Goal: Task Accomplishment & Management: Manage account settings

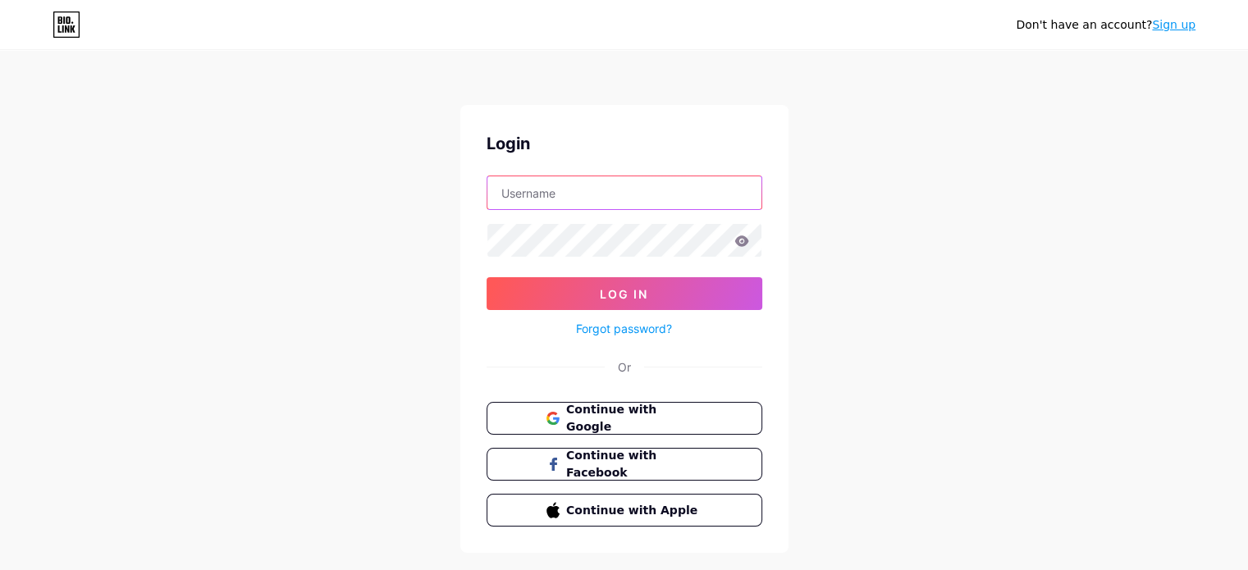
type input "[EMAIL_ADDRESS][DOMAIN_NAME]"
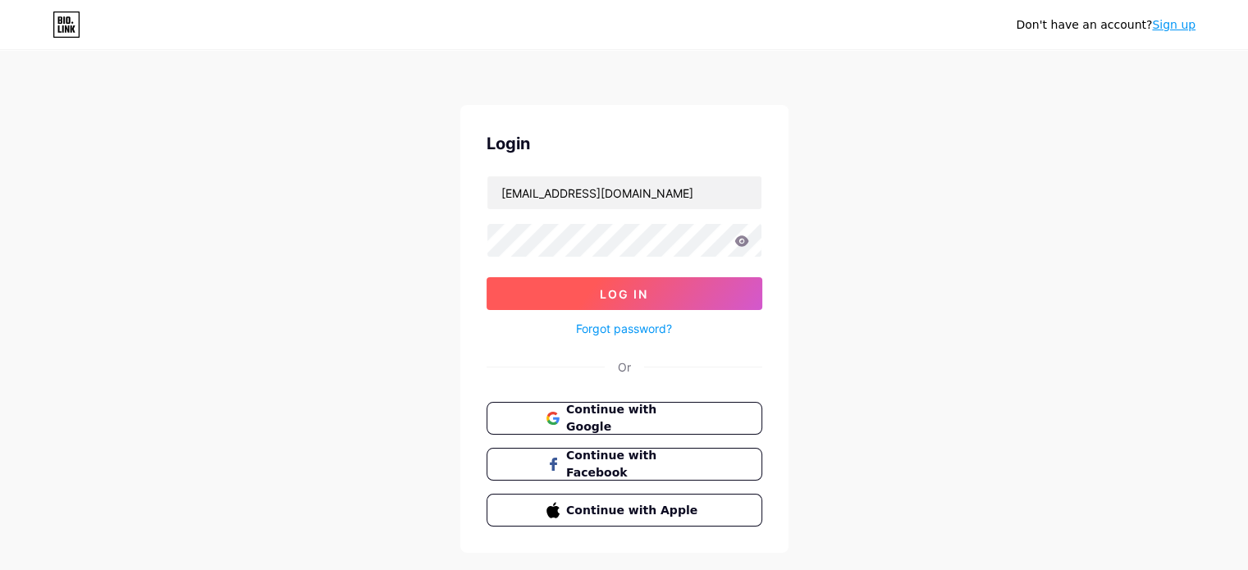
click at [566, 294] on button "Log In" at bounding box center [624, 293] width 276 height 33
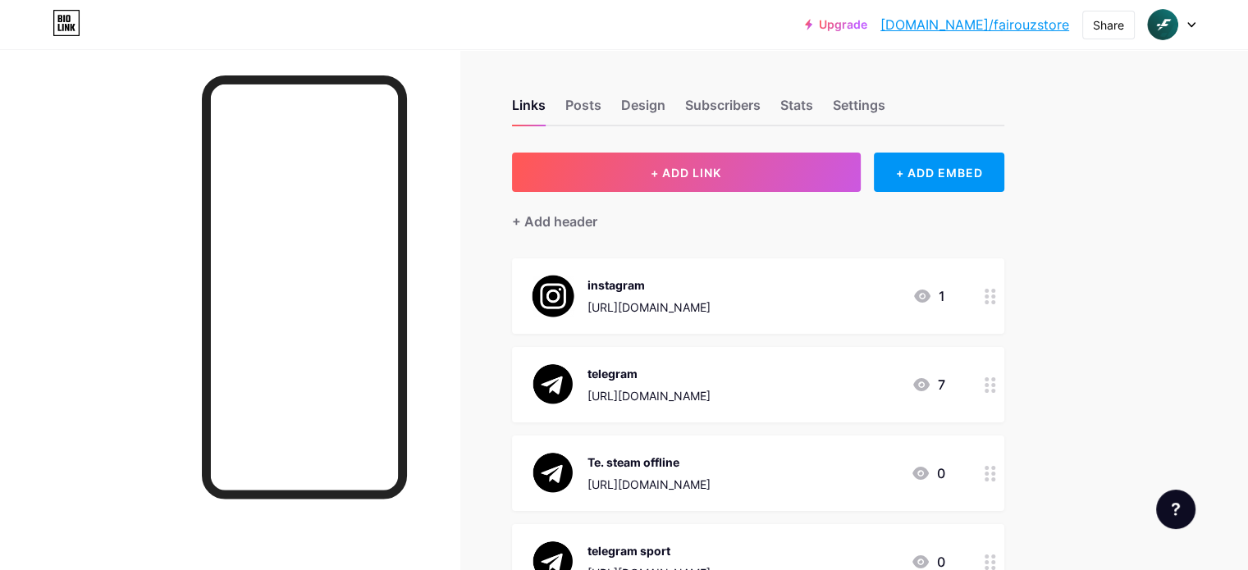
click at [563, 39] on div "Upgrade [DOMAIN_NAME]/fairou... [DOMAIN_NAME]/fairouzstore Share Switch account…" at bounding box center [624, 25] width 1248 height 30
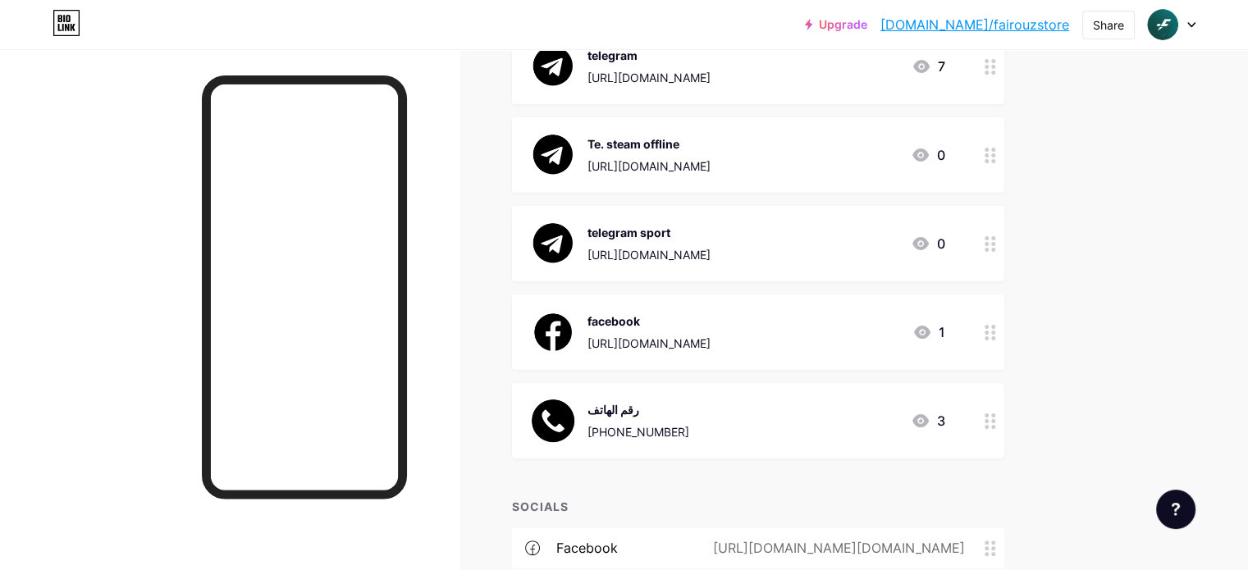
scroll to position [2, 0]
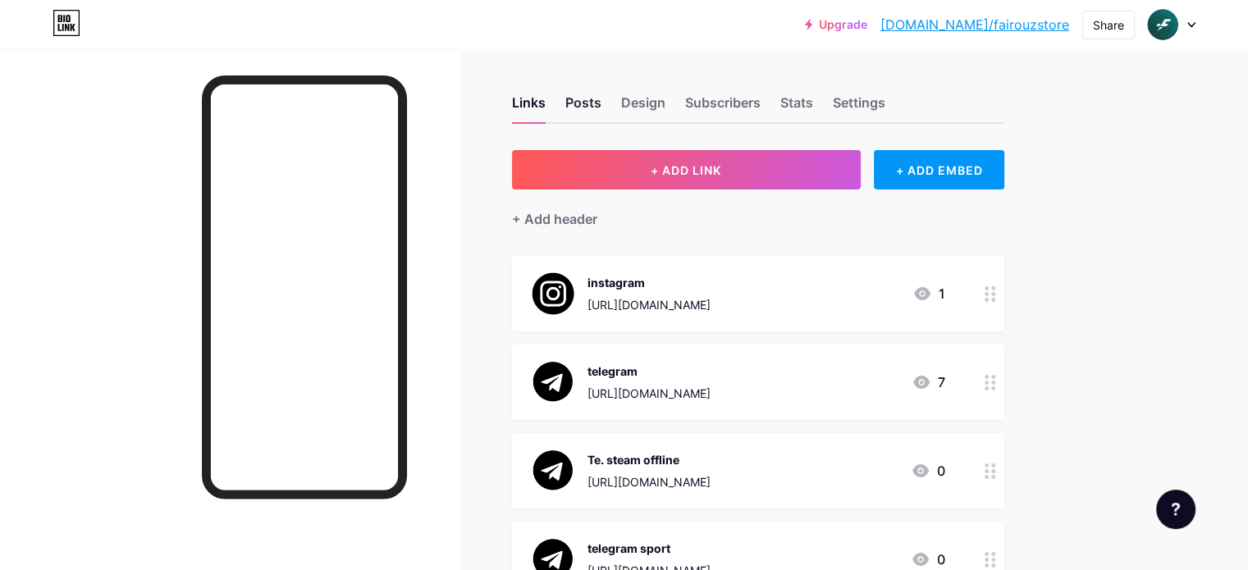
click at [601, 106] on div "Posts" at bounding box center [583, 108] width 36 height 30
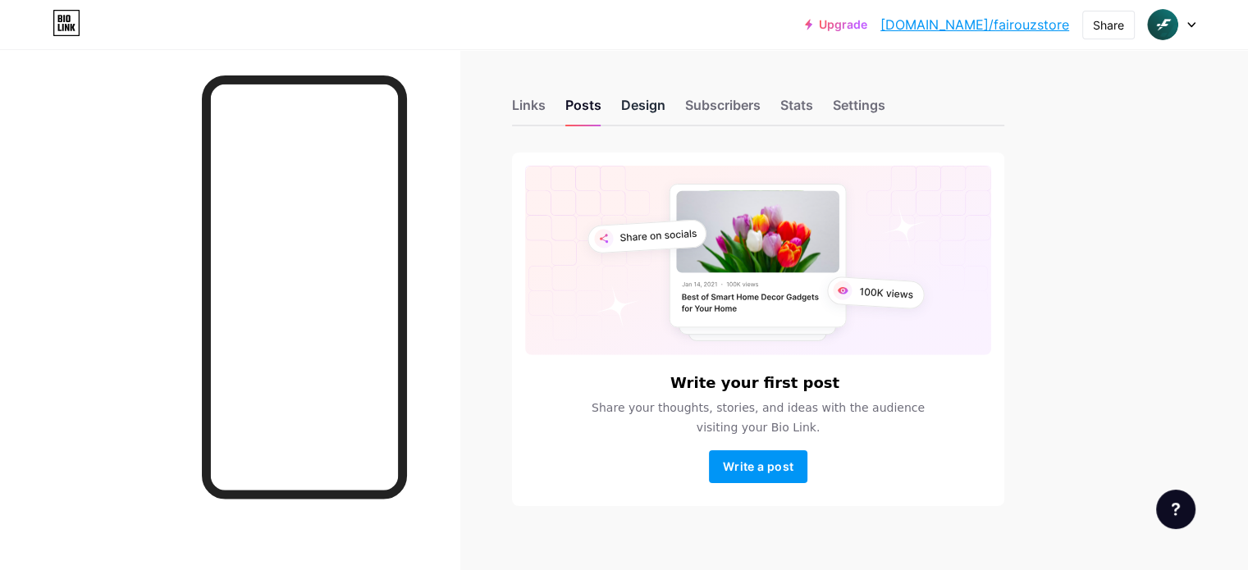
click at [665, 113] on div "Design" at bounding box center [643, 110] width 44 height 30
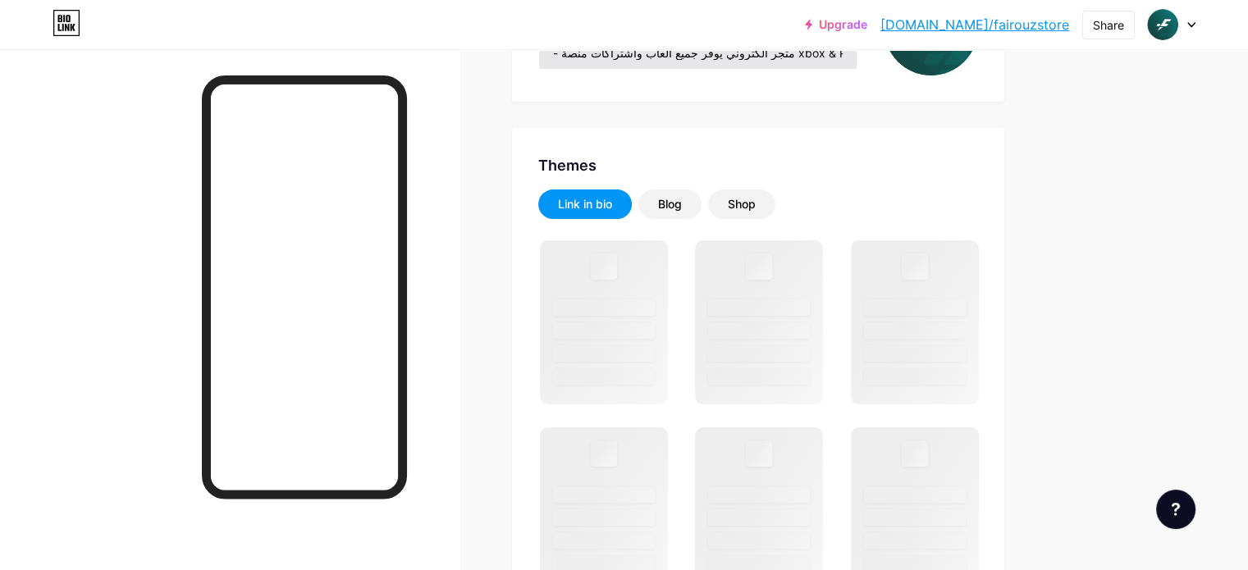
scroll to position [246, 0]
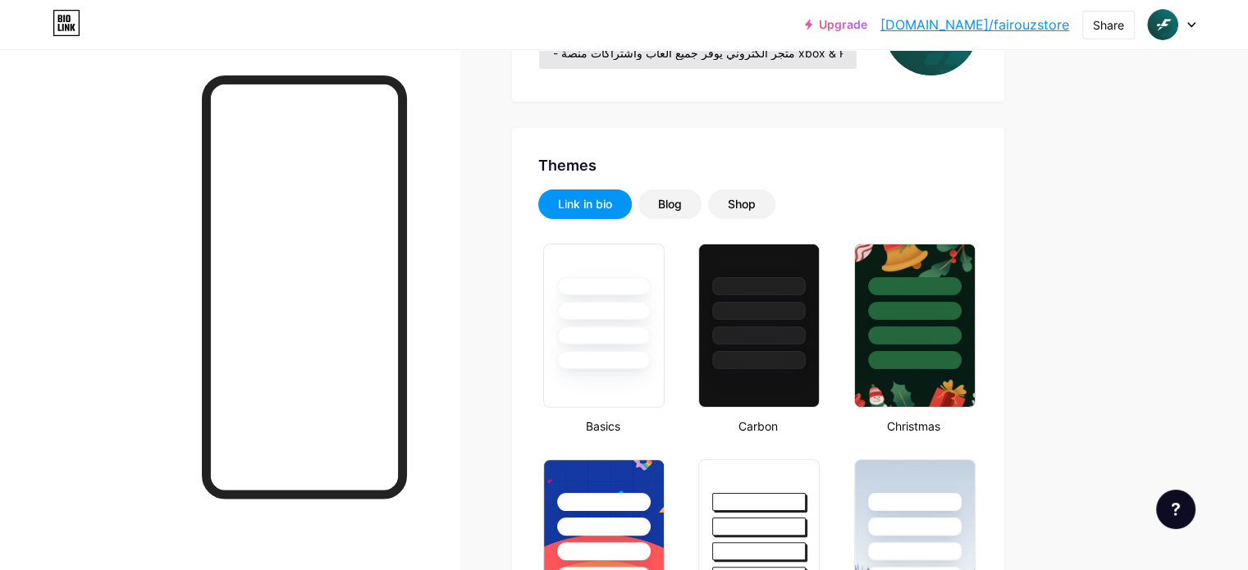
type input "#ffffff"
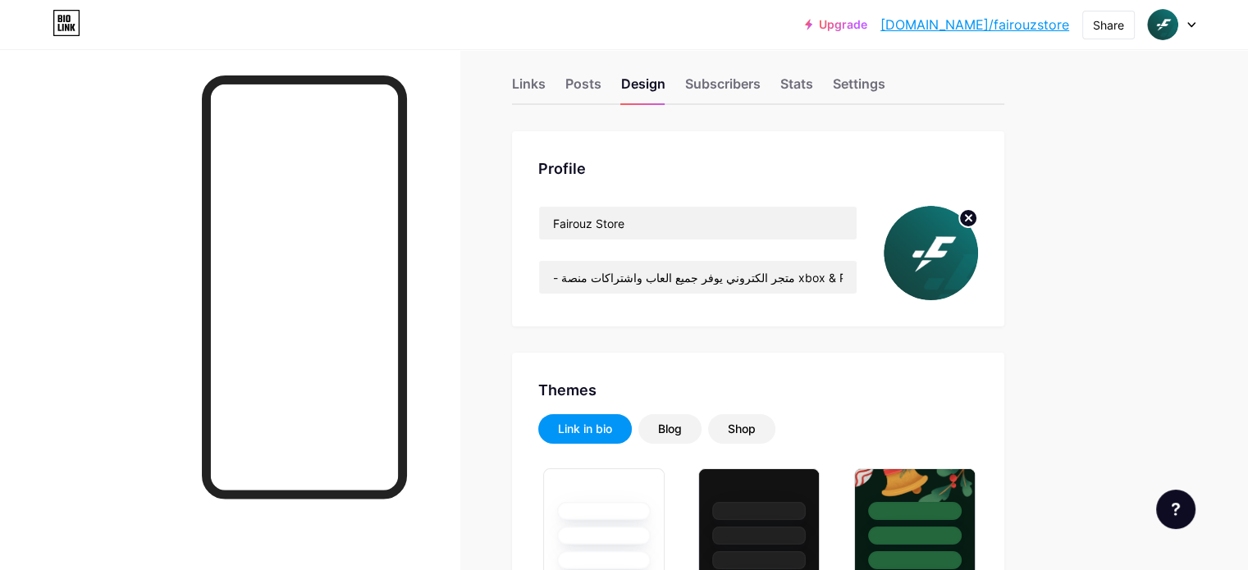
scroll to position [0, 0]
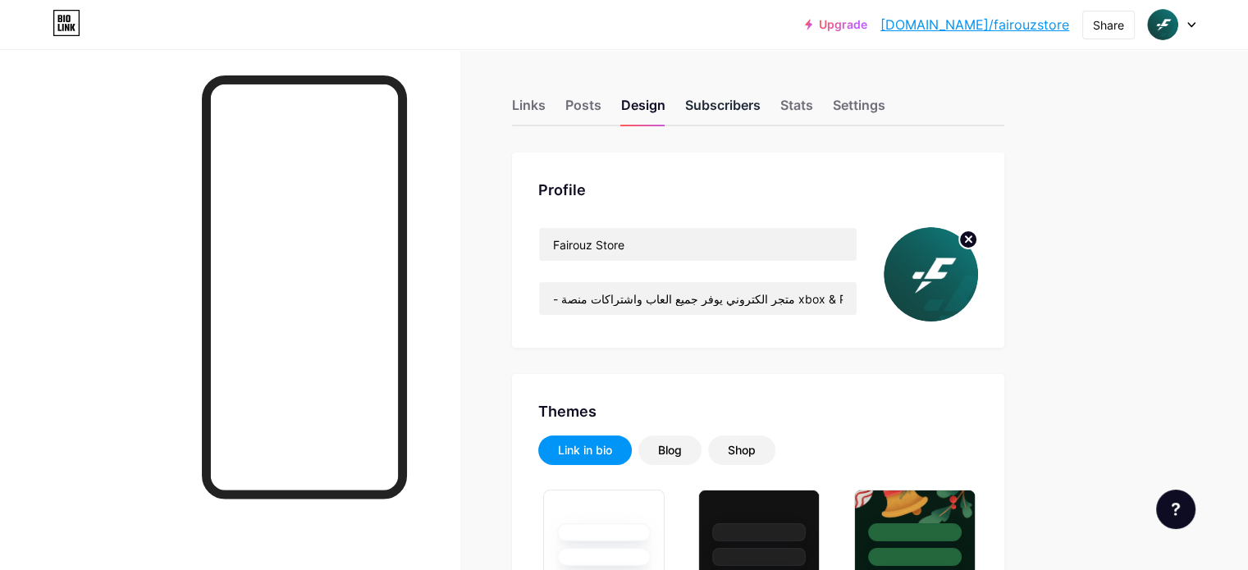
click at [760, 107] on div "Subscribers" at bounding box center [722, 110] width 75 height 30
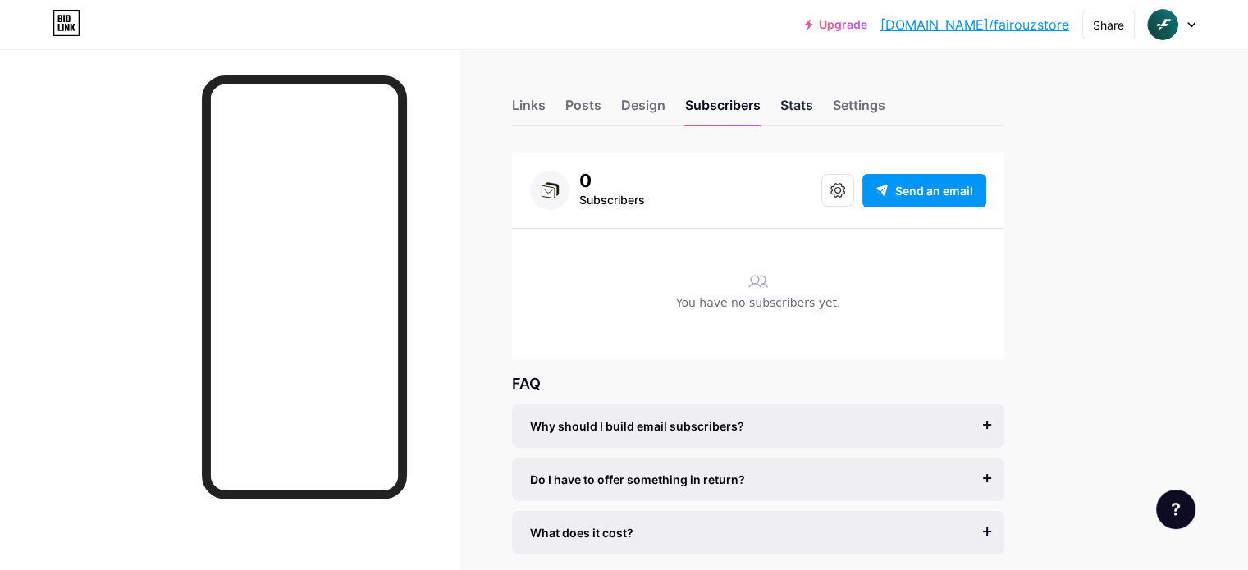
click at [813, 107] on div "Stats" at bounding box center [796, 110] width 33 height 30
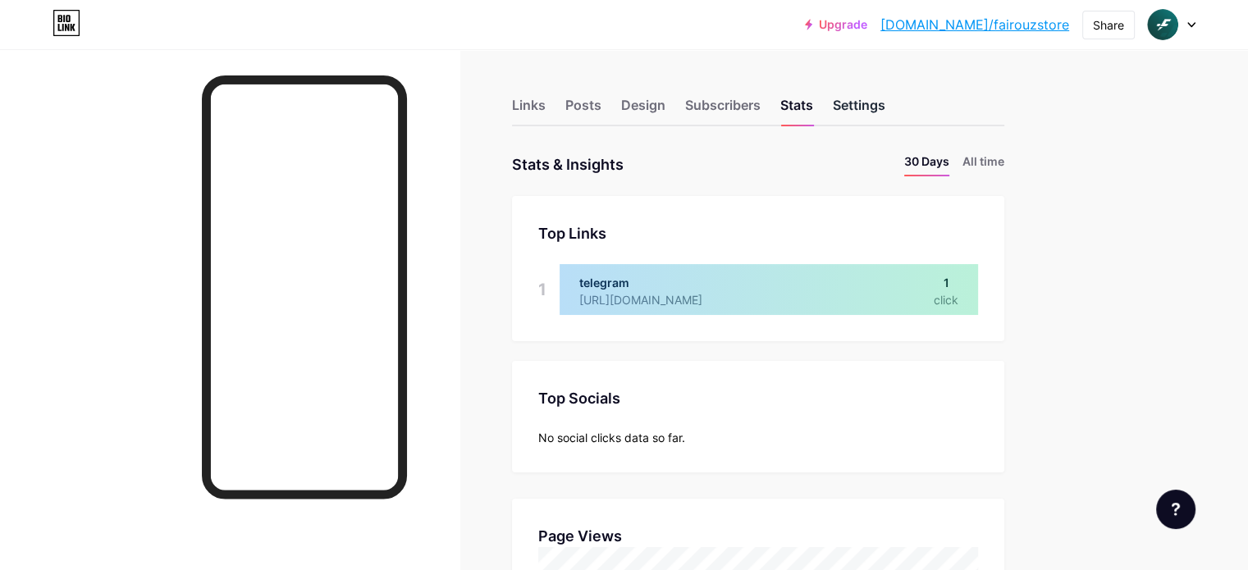
scroll to position [570, 1247]
click at [885, 108] on div "Settings" at bounding box center [859, 110] width 52 height 30
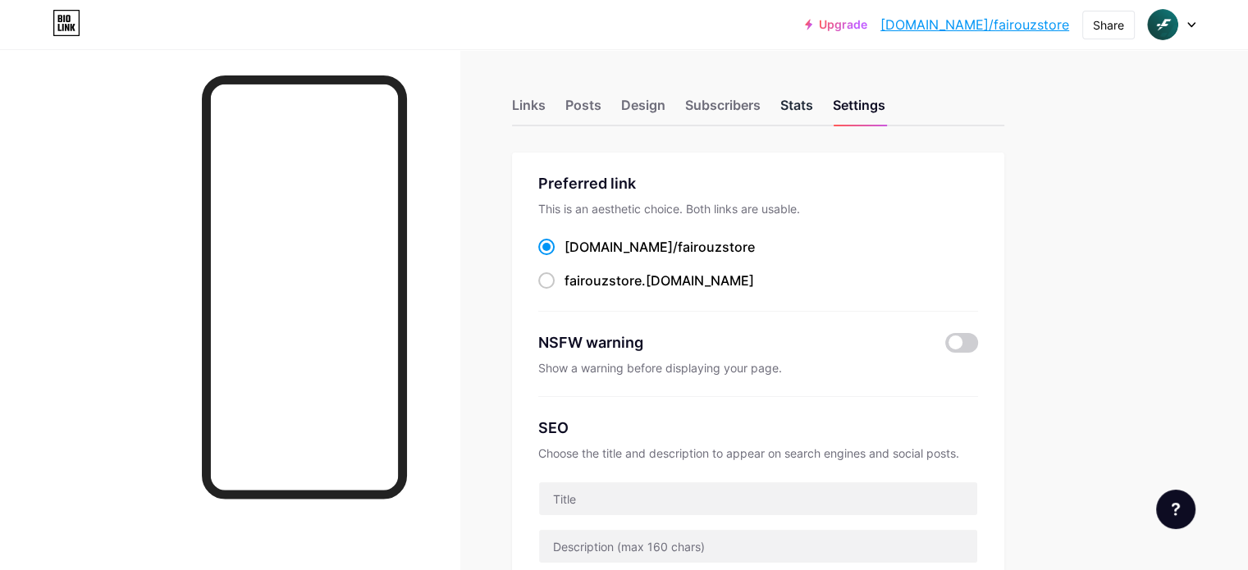
click at [813, 107] on div "Stats" at bounding box center [796, 110] width 33 height 30
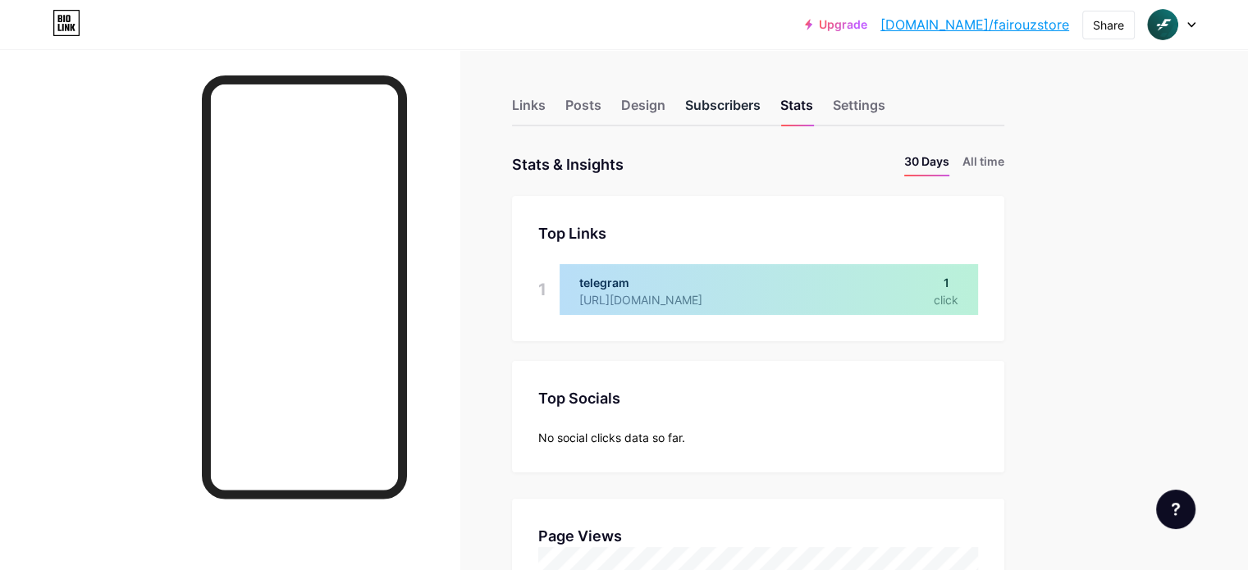
scroll to position [570, 1247]
click at [545, 107] on div "Links" at bounding box center [529, 110] width 34 height 30
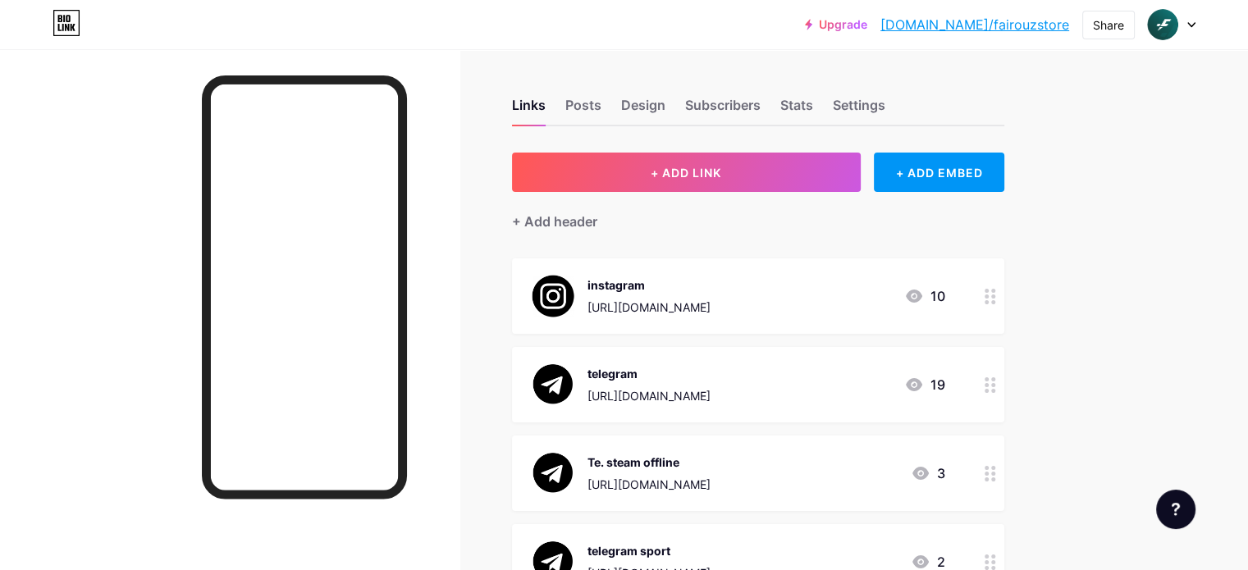
click at [1188, 27] on icon at bounding box center [1191, 25] width 8 height 6
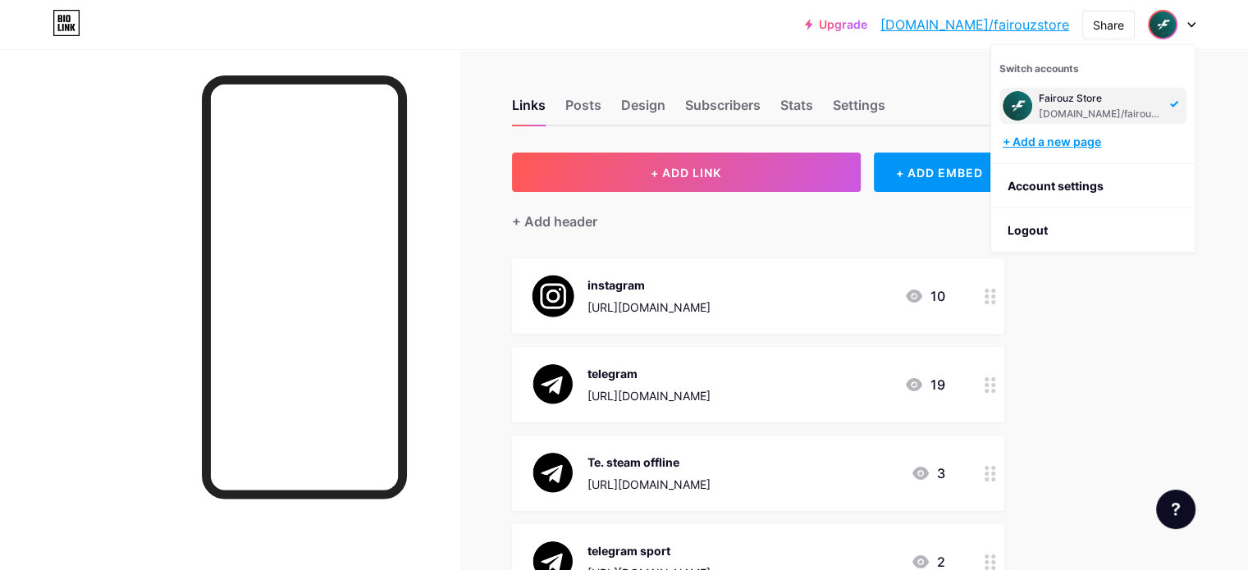
click at [1032, 141] on div "+ Add a new page" at bounding box center [1094, 142] width 184 height 16
